Goal: Browse casually

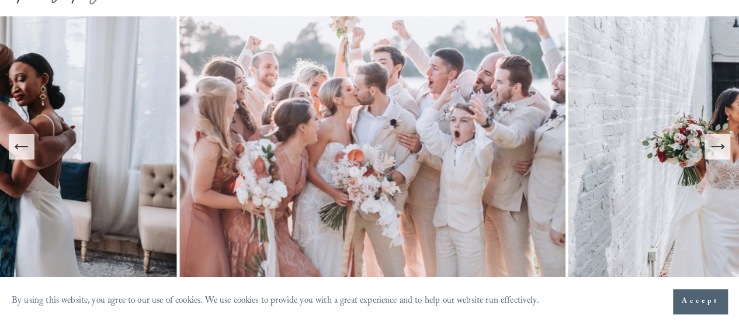
scroll to position [78, 0]
click at [27, 144] on icon "Previous Slide" at bounding box center [21, 146] width 16 height 16
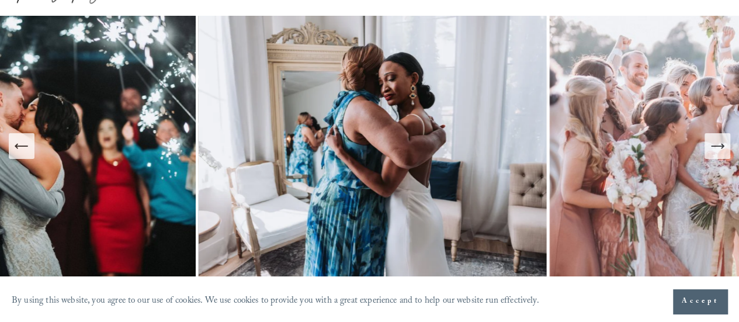
click at [27, 144] on icon "Previous Slide" at bounding box center [21, 146] width 16 height 16
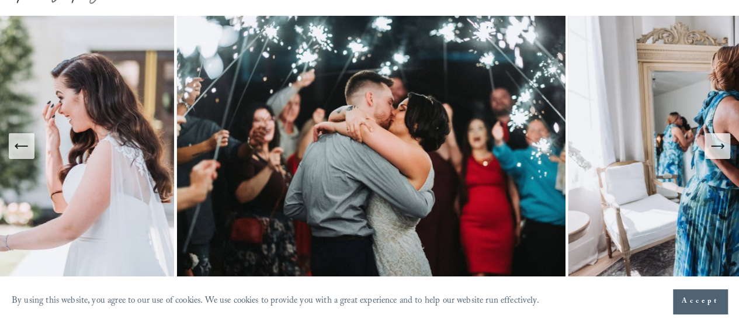
click at [27, 144] on icon "Previous Slide" at bounding box center [21, 146] width 16 height 16
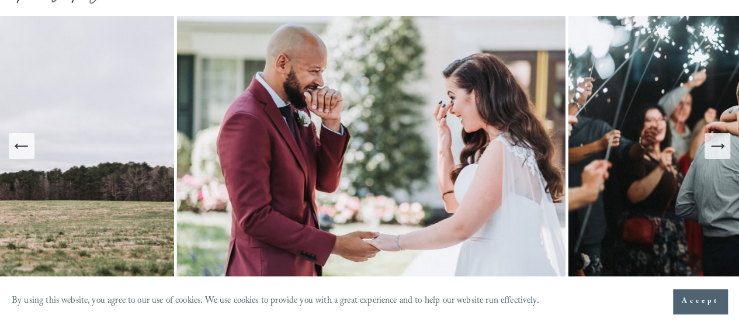
click at [27, 144] on icon "Previous Slide" at bounding box center [21, 146] width 16 height 16
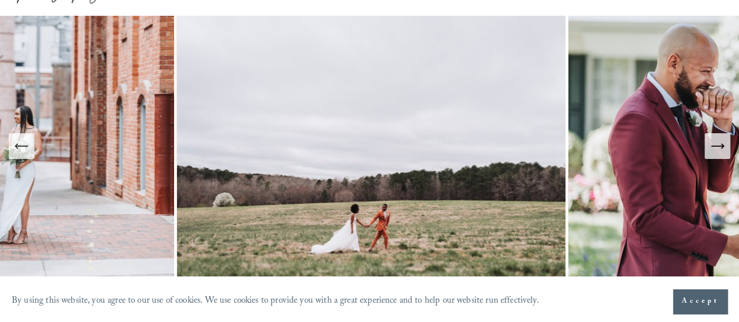
click at [27, 144] on icon "Previous Slide" at bounding box center [21, 146] width 16 height 16
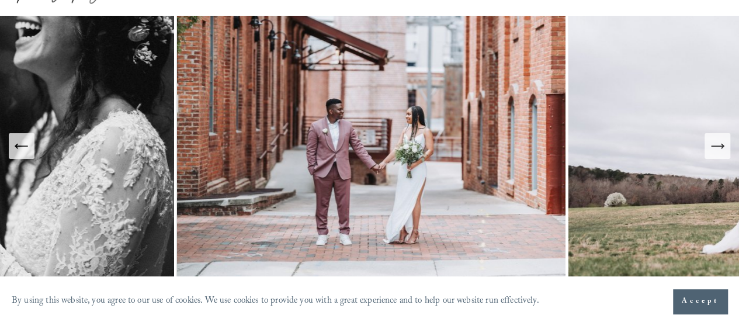
click at [719, 151] on icon "Next Slide" at bounding box center [718, 146] width 16 height 16
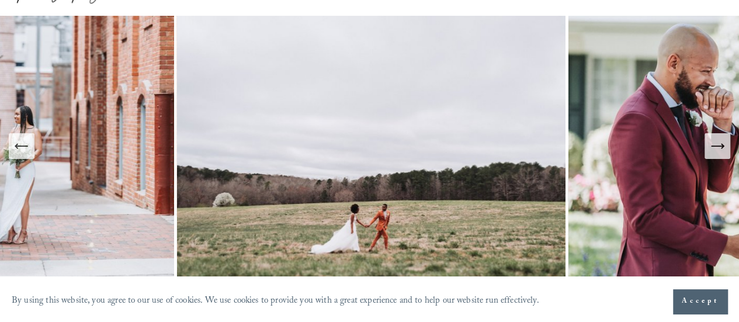
click at [18, 153] on icon "Previous Slide" at bounding box center [21, 146] width 16 height 16
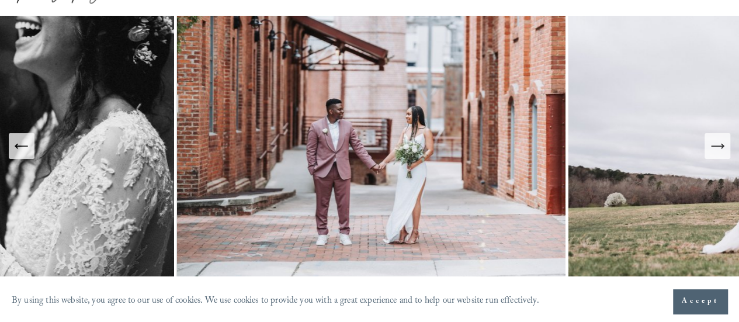
click at [18, 153] on icon "Previous Slide" at bounding box center [21, 146] width 16 height 16
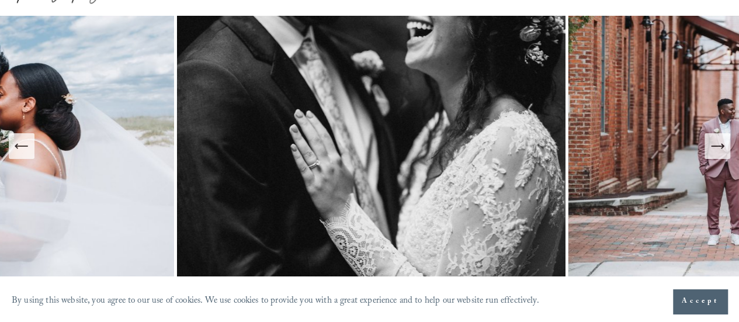
click at [21, 139] on icon "Previous Slide" at bounding box center [21, 146] width 16 height 16
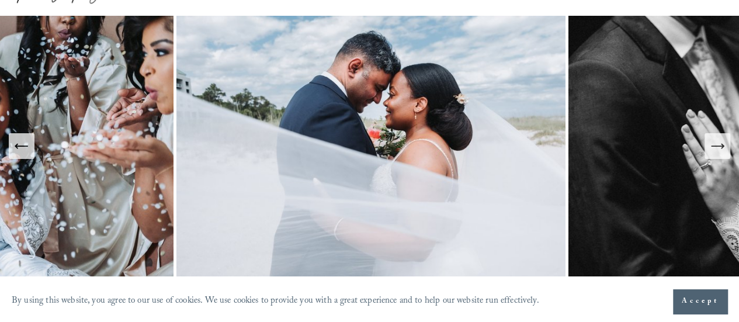
click at [21, 139] on icon "Previous Slide" at bounding box center [21, 146] width 16 height 16
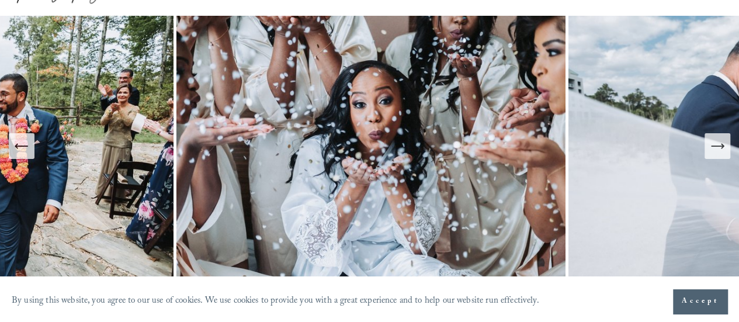
click at [21, 139] on icon "Previous Slide" at bounding box center [21, 146] width 16 height 16
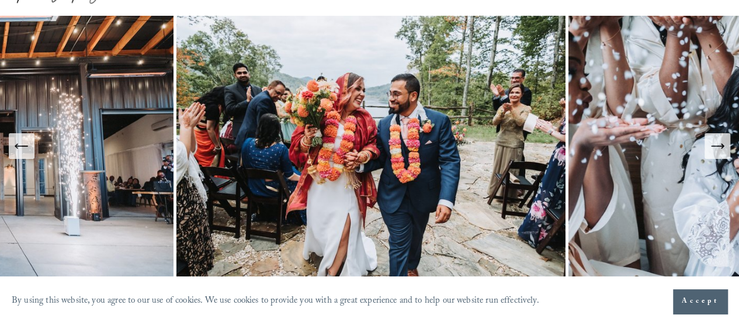
click at [21, 139] on icon "Previous Slide" at bounding box center [21, 146] width 16 height 16
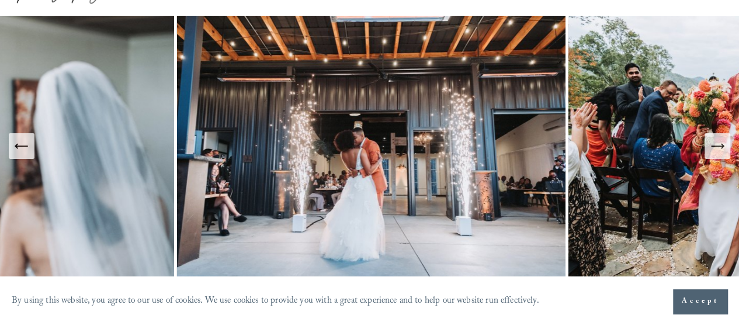
click at [21, 139] on icon "Previous Slide" at bounding box center [21, 146] width 16 height 16
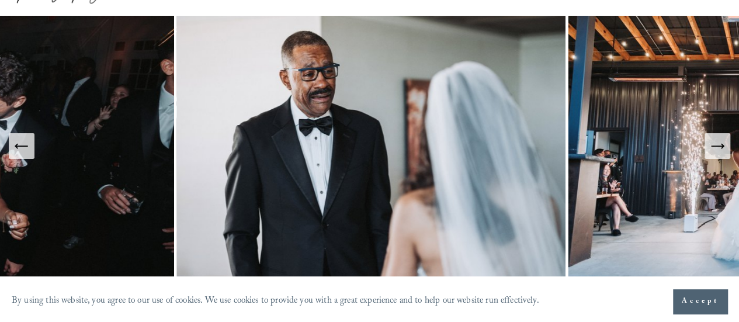
click at [20, 147] on icon "Previous Slide" at bounding box center [21, 146] width 16 height 16
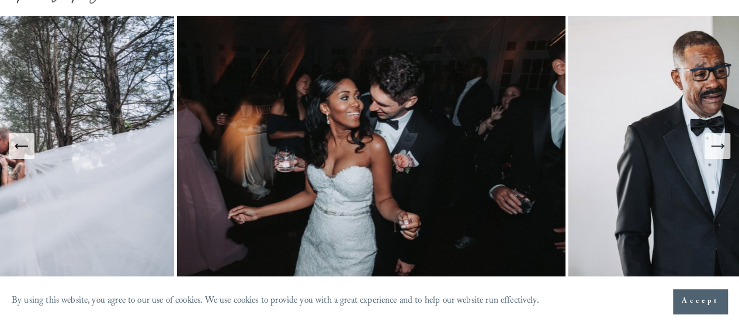
click at [20, 147] on icon "Previous Slide" at bounding box center [21, 146] width 16 height 16
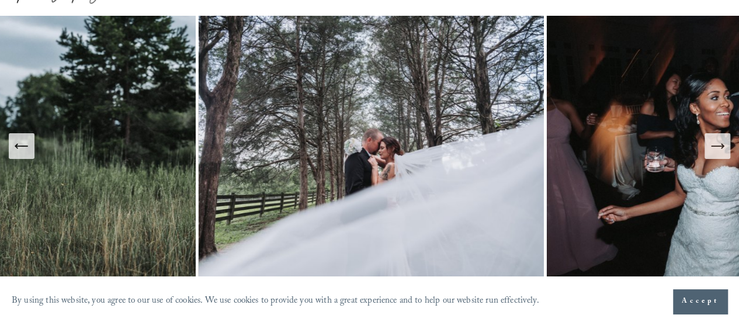
click at [20, 147] on icon "Previous Slide" at bounding box center [21, 146] width 16 height 16
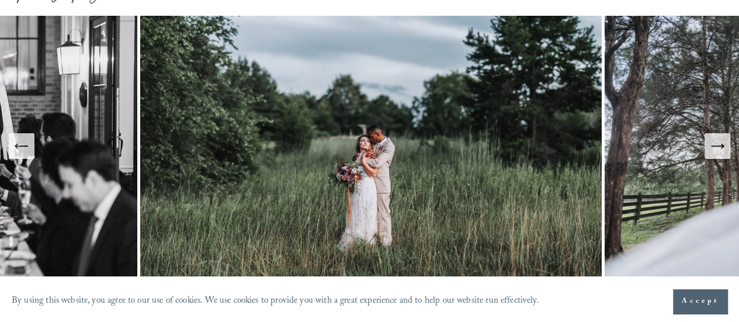
click at [20, 147] on icon "Previous Slide" at bounding box center [21, 146] width 16 height 16
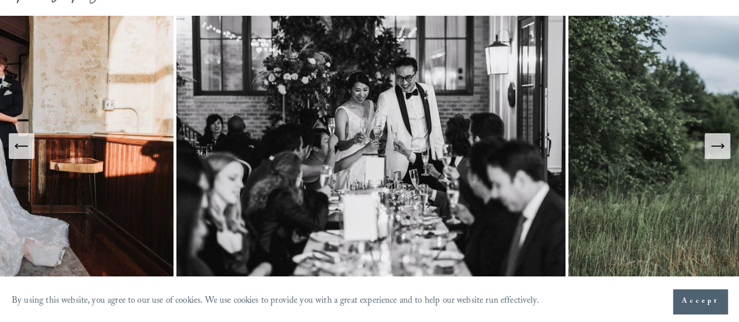
click at [20, 147] on icon "Previous Slide" at bounding box center [21, 146] width 16 height 16
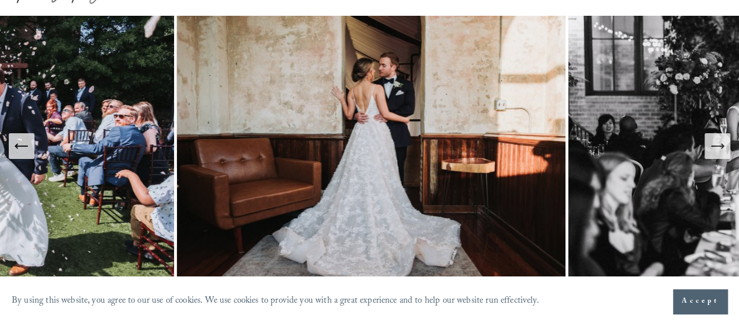
click at [20, 147] on icon "Previous Slide" at bounding box center [21, 146] width 16 height 16
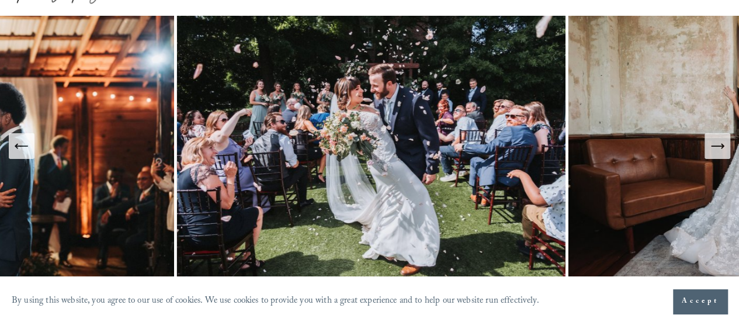
click at [20, 147] on icon "Previous Slide" at bounding box center [21, 146] width 16 height 16
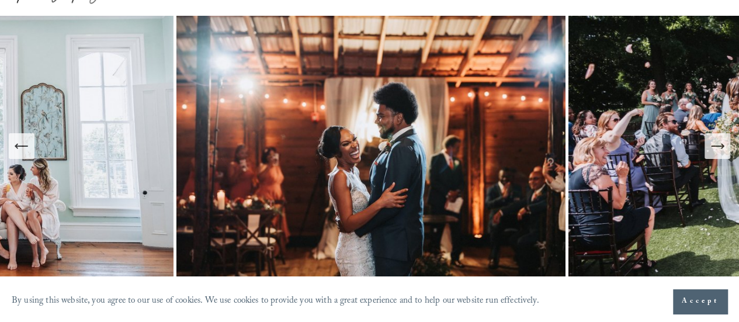
click at [20, 147] on icon "Previous Slide" at bounding box center [21, 146] width 16 height 16
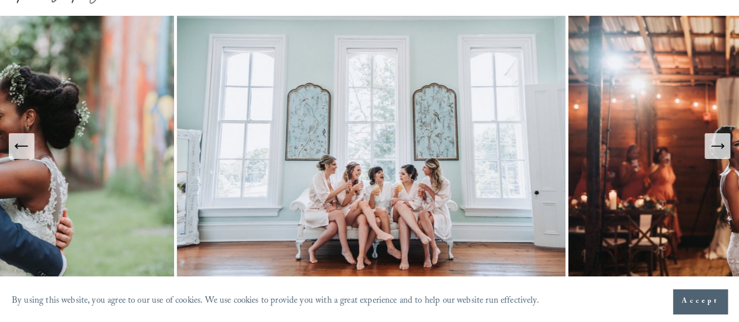
click at [20, 147] on icon "Previous Slide" at bounding box center [21, 146] width 16 height 16
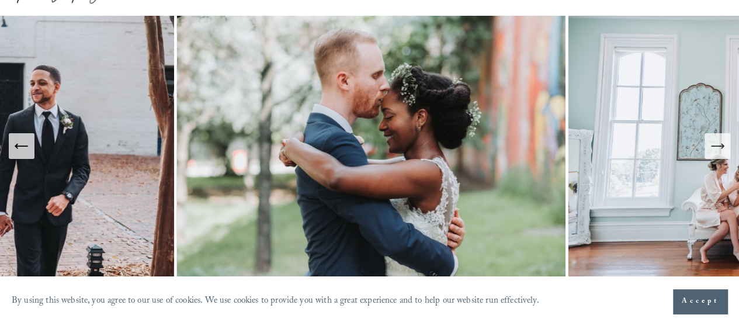
drag, startPoint x: 20, startPoint y: 147, endPoint x: 33, endPoint y: 185, distance: 39.9
click at [33, 185] on div at bounding box center [369, 146] width 739 height 261
click at [19, 140] on icon "Previous Slide" at bounding box center [21, 146] width 16 height 16
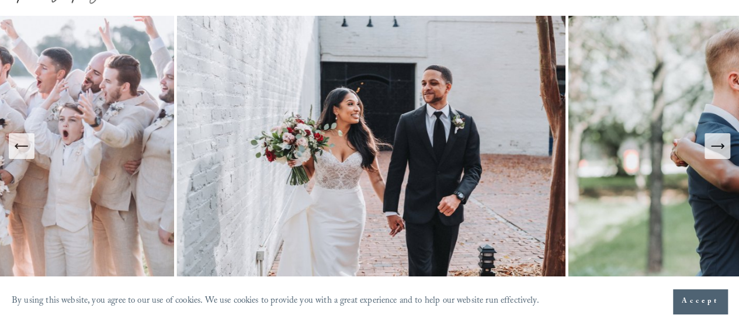
click at [19, 140] on icon "Previous Slide" at bounding box center [21, 146] width 16 height 16
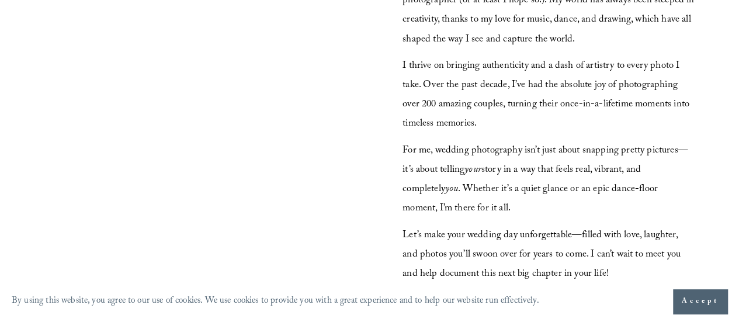
scroll to position [958, 0]
click at [100, 178] on div at bounding box center [191, 115] width 352 height 198
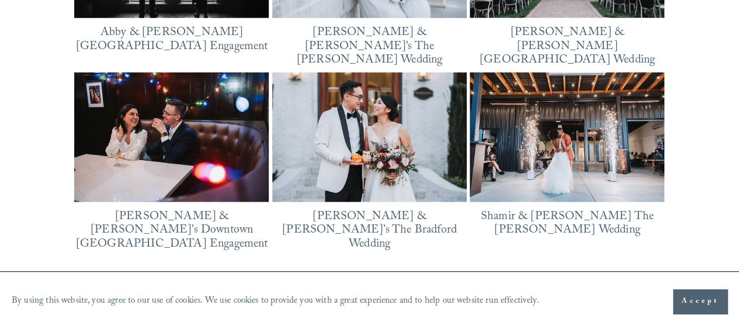
scroll to position [1496, 0]
